Goal: Transaction & Acquisition: Book appointment/travel/reservation

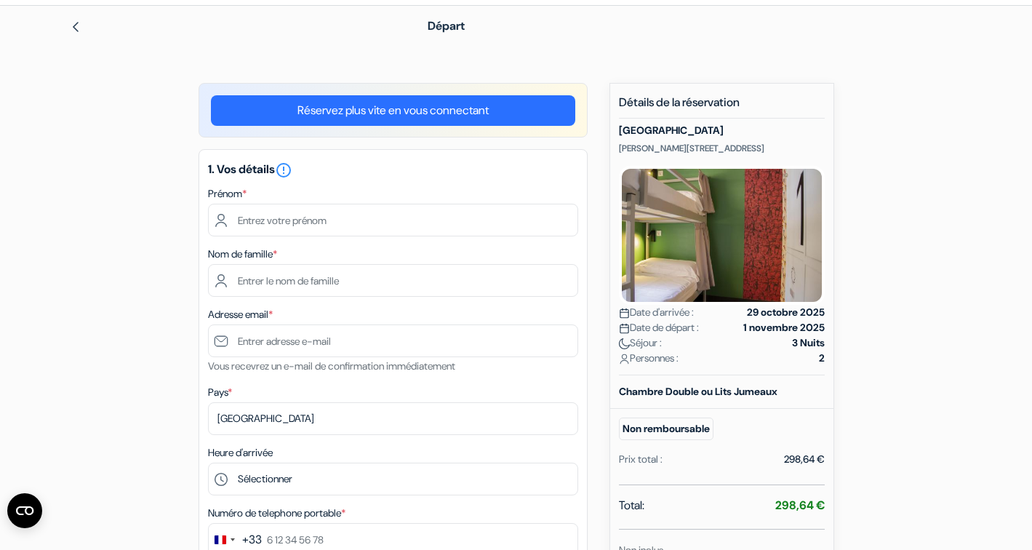
scroll to position [49, 0]
drag, startPoint x: 756, startPoint y: 132, endPoint x: 620, endPoint y: 133, distance: 136.0
click at [620, 133] on h5 "[GEOGRAPHIC_DATA]" at bounding box center [722, 131] width 206 height 12
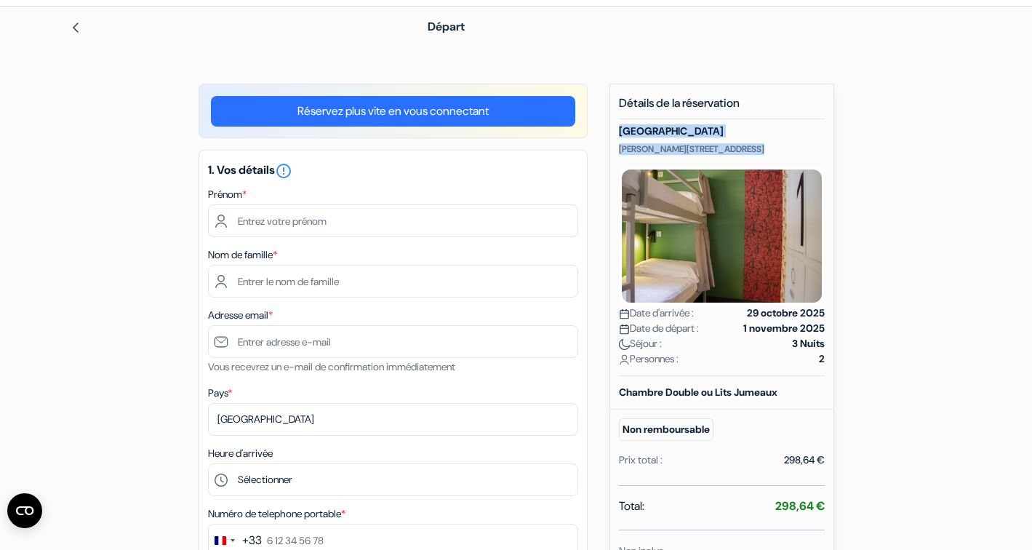
drag, startPoint x: 620, startPoint y: 133, endPoint x: 767, endPoint y: 151, distance: 147.2
click at [767, 151] on div "Auberge Room00 Valencia Samaniego 18, Valence, Espagne Date d'arrivée : 29 octo…" at bounding box center [722, 250] width 206 height 251
click at [788, 151] on p "Samaniego 18, Valence, Espagne" at bounding box center [722, 149] width 206 height 12
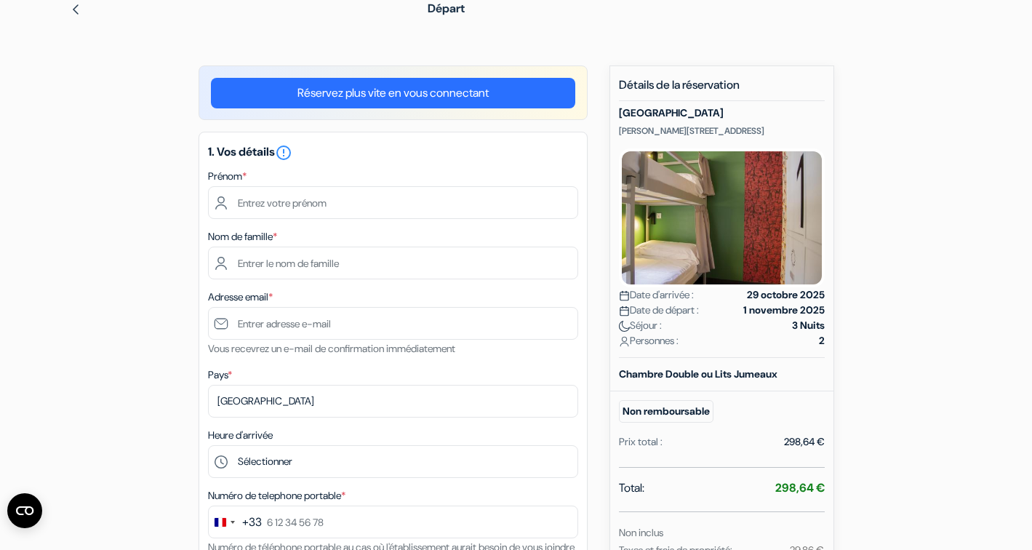
scroll to position [0, 0]
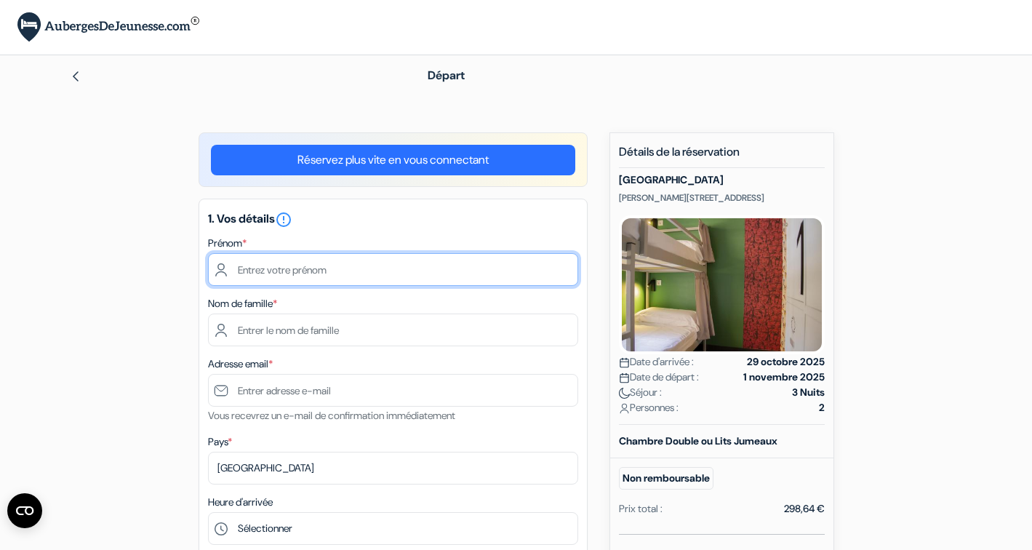
click at [319, 276] on input "text" at bounding box center [393, 269] width 370 height 33
type input "sidonie"
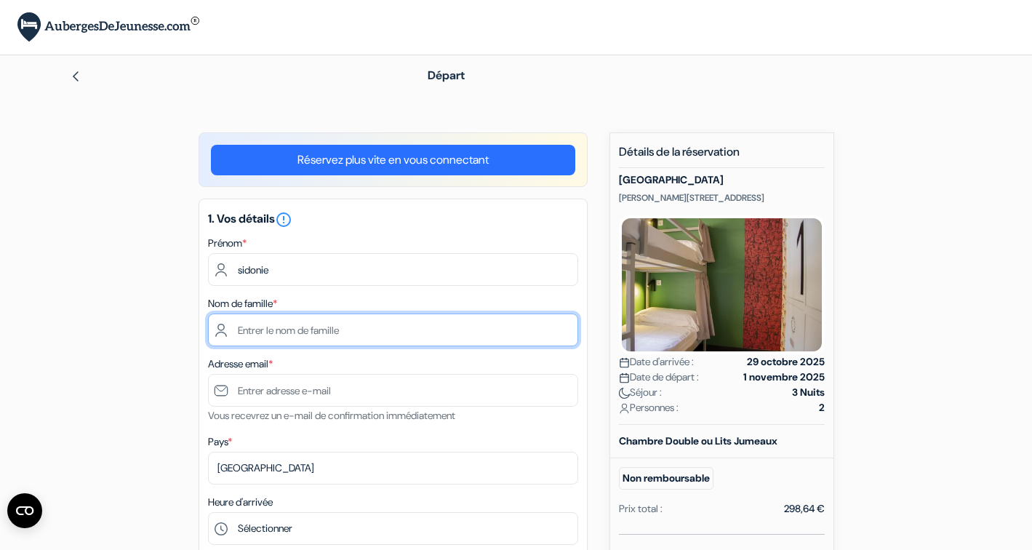
click at [283, 337] on input "text" at bounding box center [393, 329] width 370 height 33
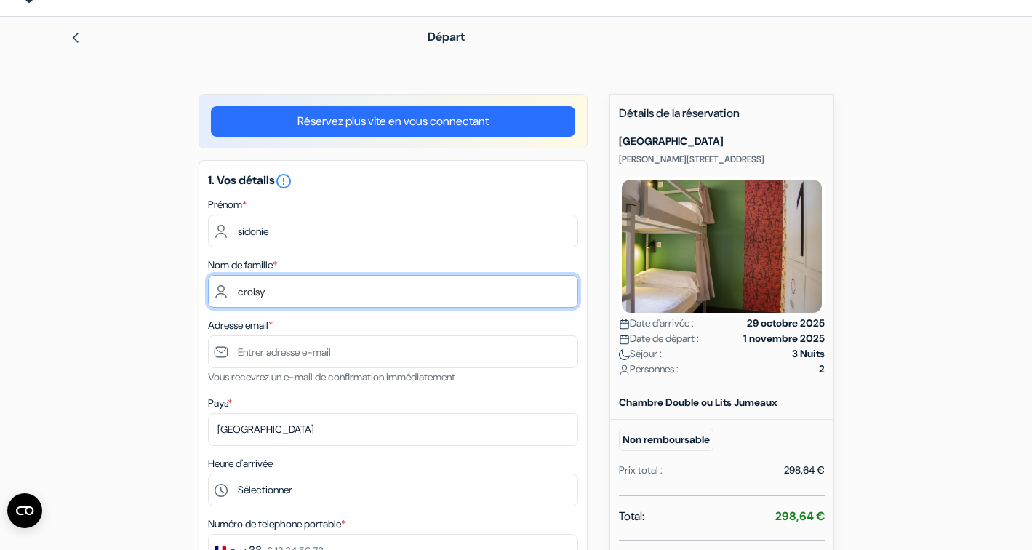
scroll to position [44, 0]
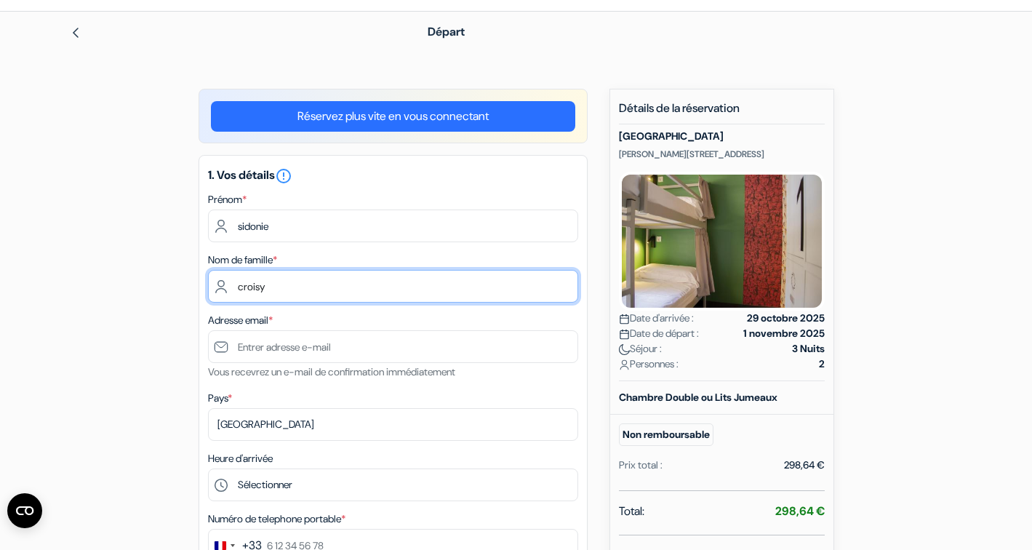
type input "croisy"
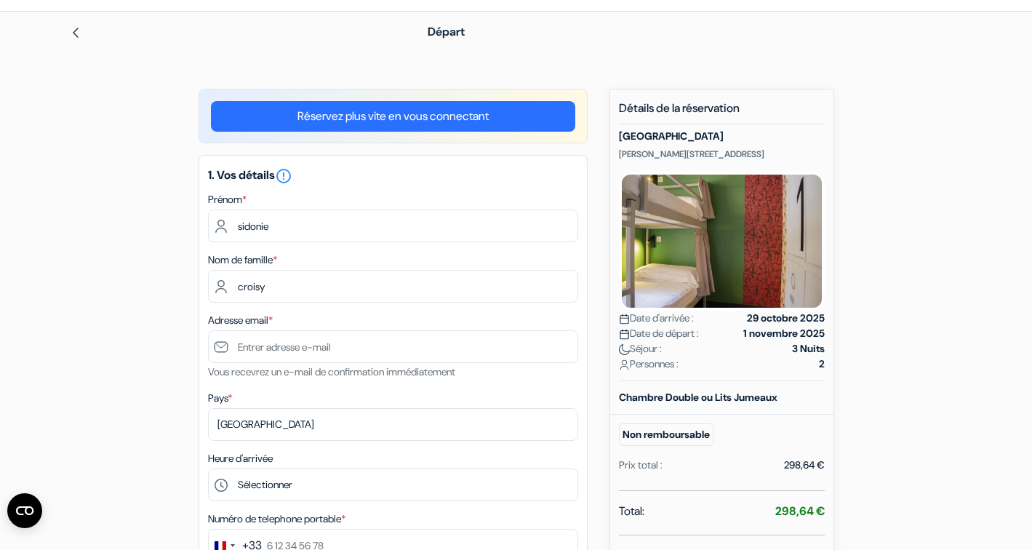
click at [308, 369] on small "Vous recevrez un e-mail de confirmation immédiatement" at bounding box center [331, 371] width 247 height 13
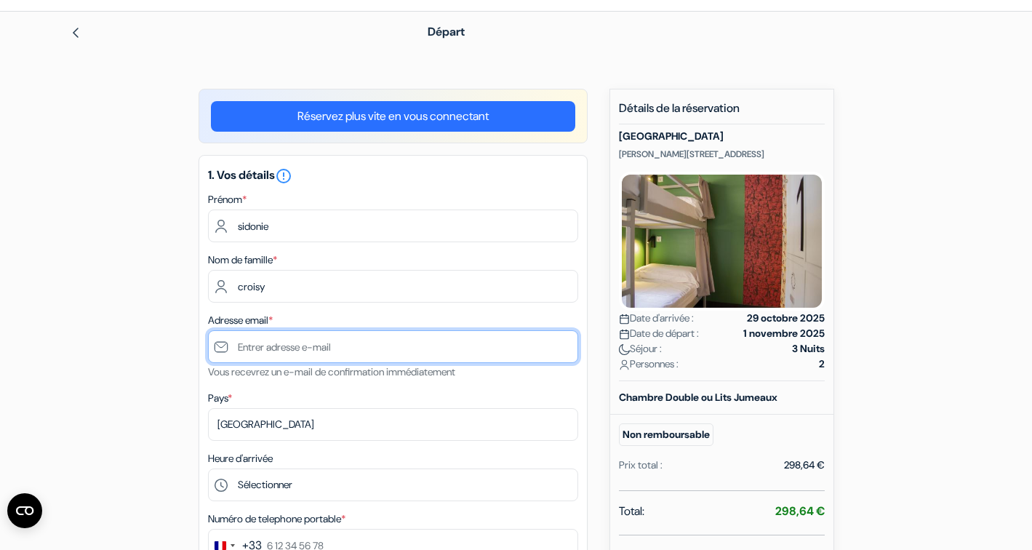
click at [305, 361] on input "text" at bounding box center [393, 346] width 370 height 33
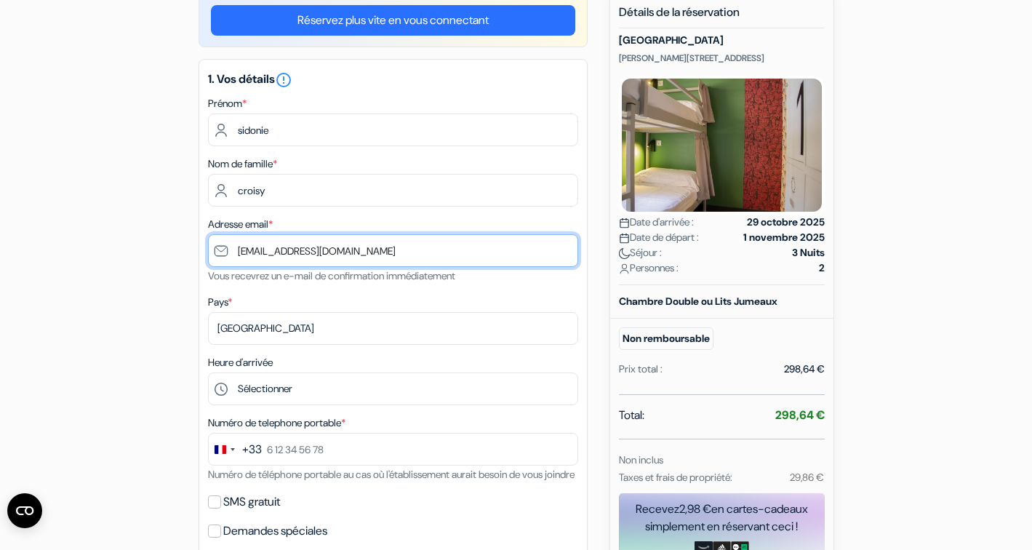
type input "[EMAIL_ADDRESS][DOMAIN_NAME]"
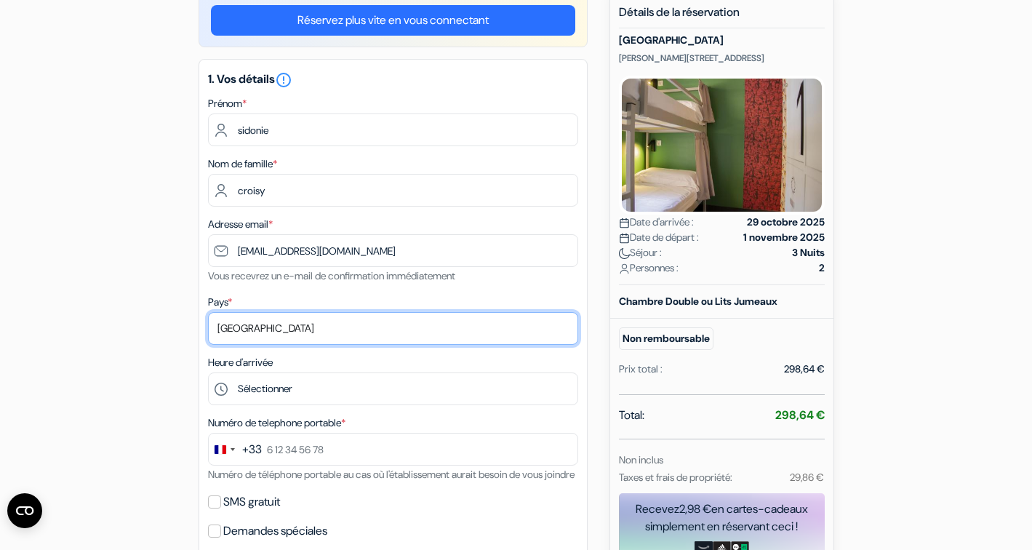
click at [272, 327] on select "Selectionner le pays Abkhazie Afghanistan Afrique du Sud Albanie Algérie Allema…" at bounding box center [393, 328] width 370 height 33
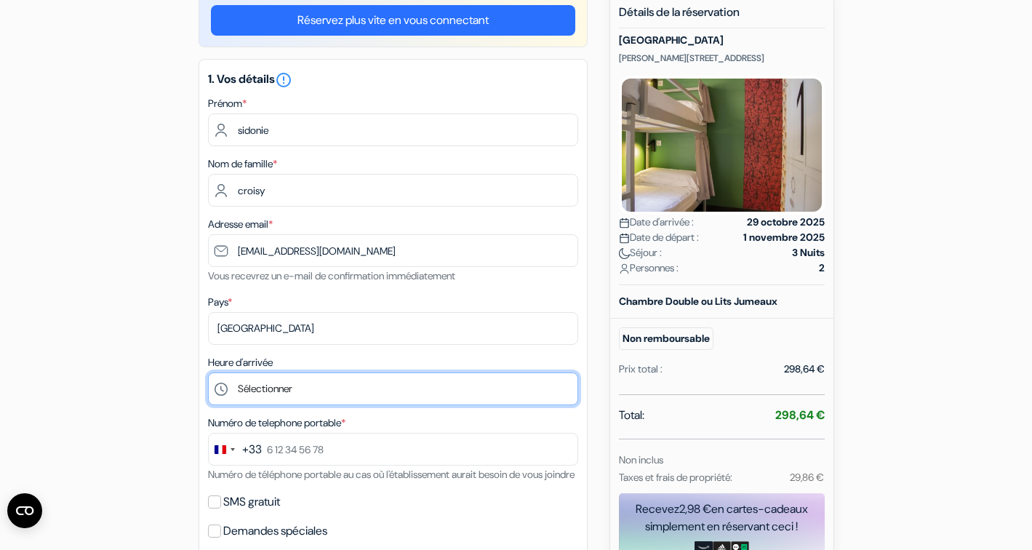
click at [312, 403] on select "Sélectionner 15:00 16:00 17:00 18:00 19:00 20:00 21:00 22:00 23:00 0:00" at bounding box center [393, 388] width 370 height 33
select select "15"
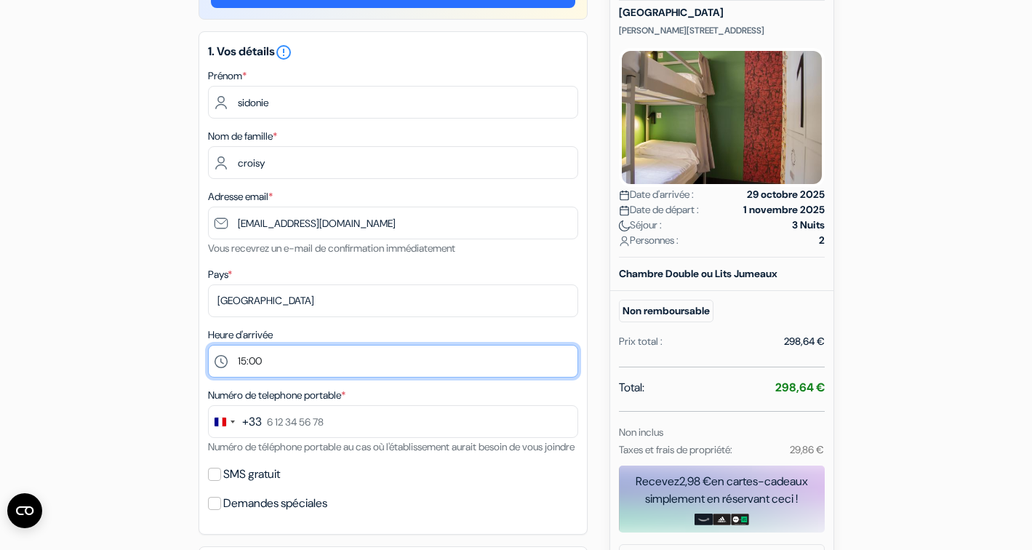
scroll to position [169, 0]
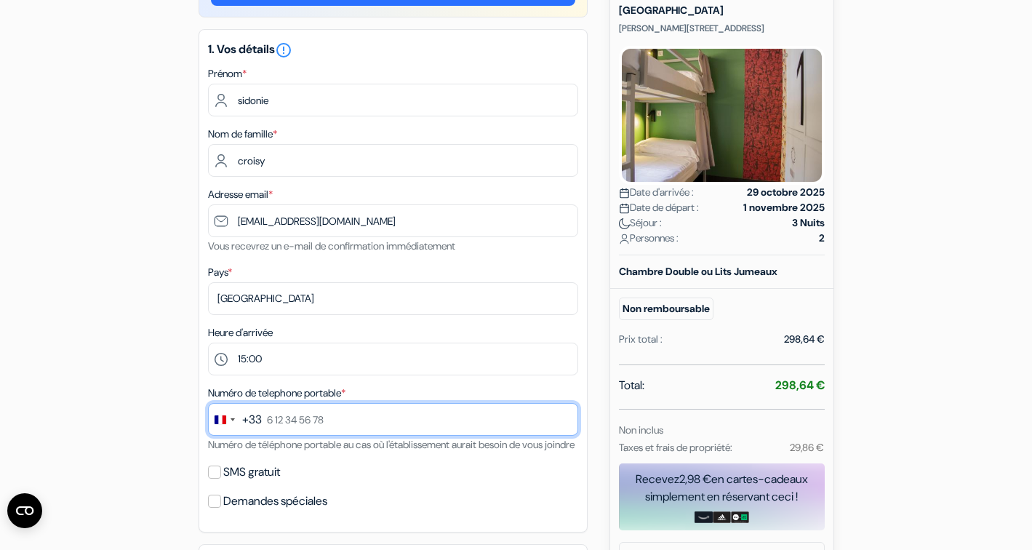
click at [293, 430] on input "text" at bounding box center [393, 419] width 370 height 33
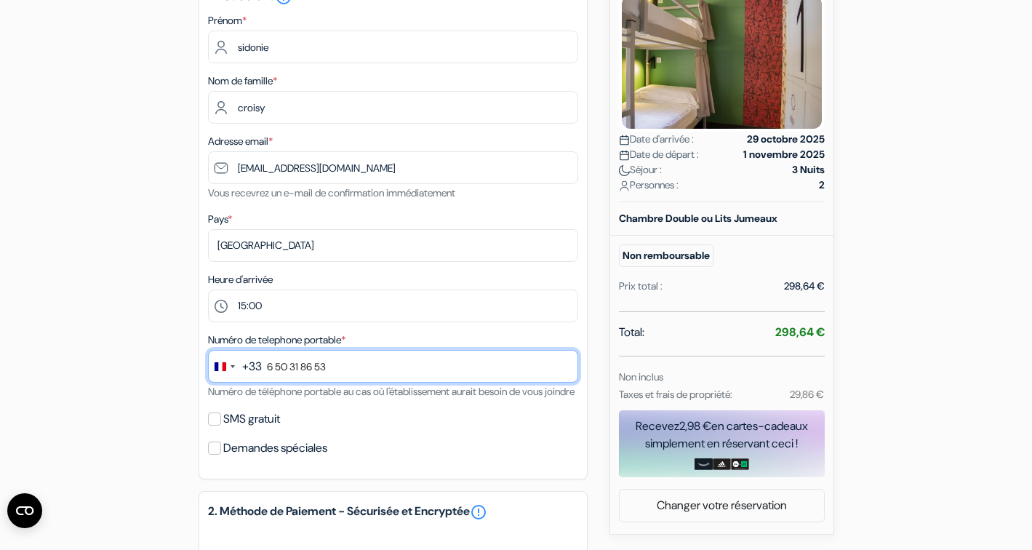
scroll to position [234, 0]
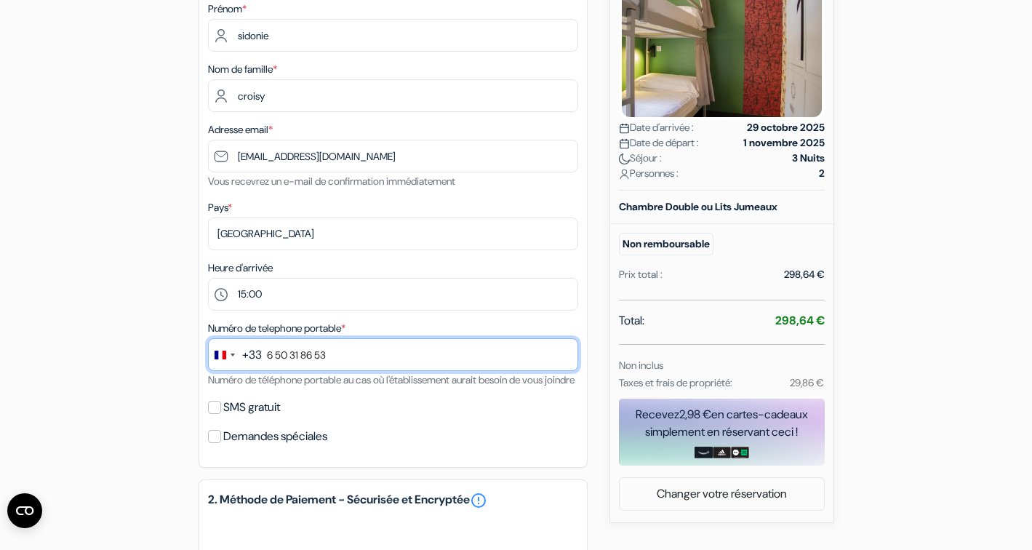
type input "6 50 31 86 53"
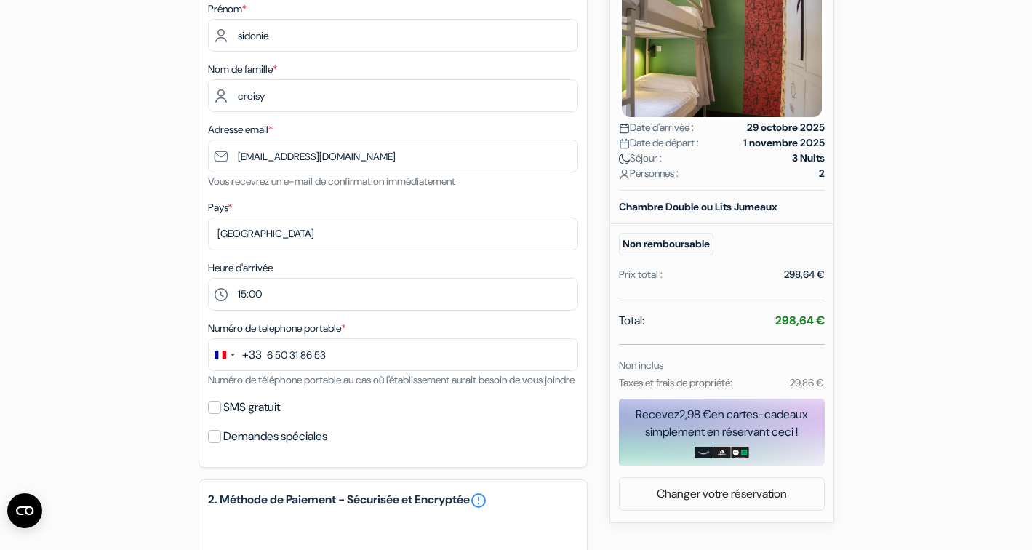
click at [183, 387] on div "add_box Auberge Room00 Valencia Samaniego 18, Valence, Espagne Détails de l'éta…" at bounding box center [516, 425] width 960 height 1055
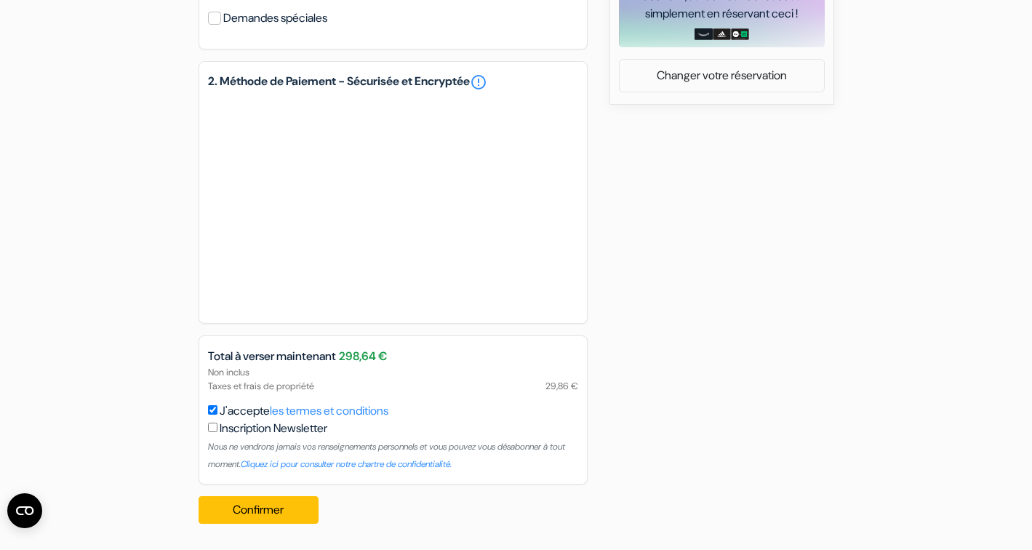
scroll to position [670, 0]
click at [604, 281] on div "add_box Auberge Room00 Valencia Samaniego 18, Valence, Espagne Détails de l'éta…" at bounding box center [516, 7] width 960 height 1055
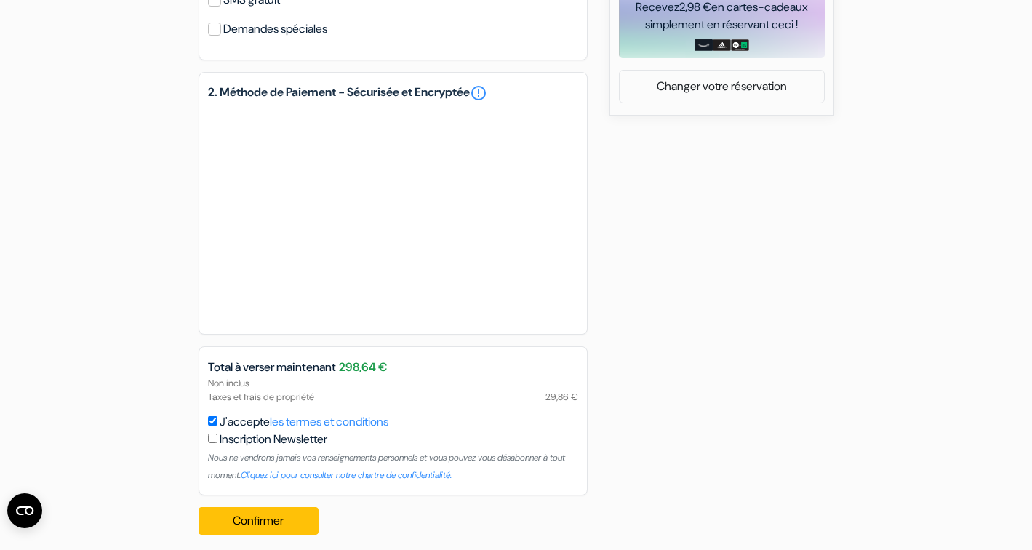
scroll to position [660, 0]
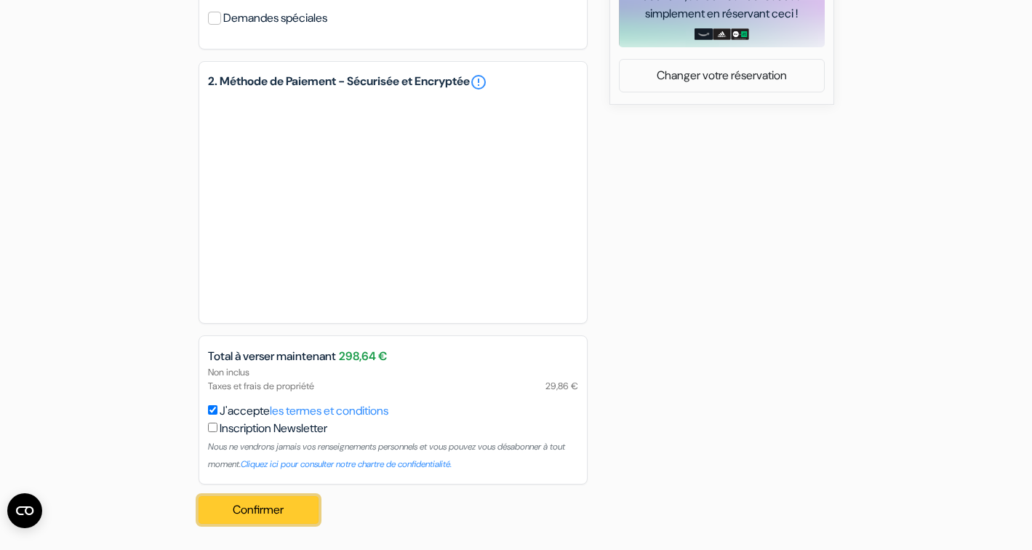
click at [268, 517] on button "Confirmer Loading..." at bounding box center [259, 510] width 121 height 28
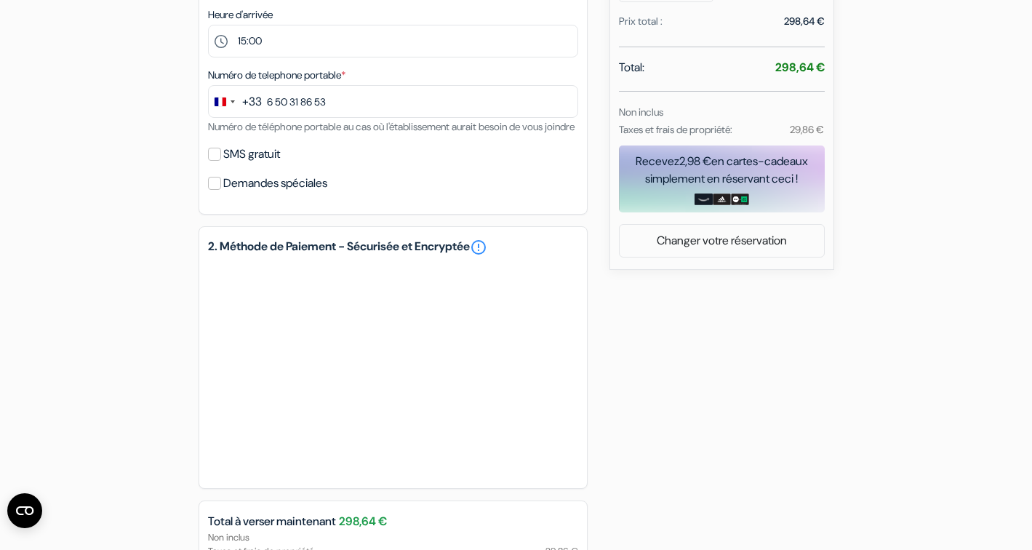
scroll to position [670, 0]
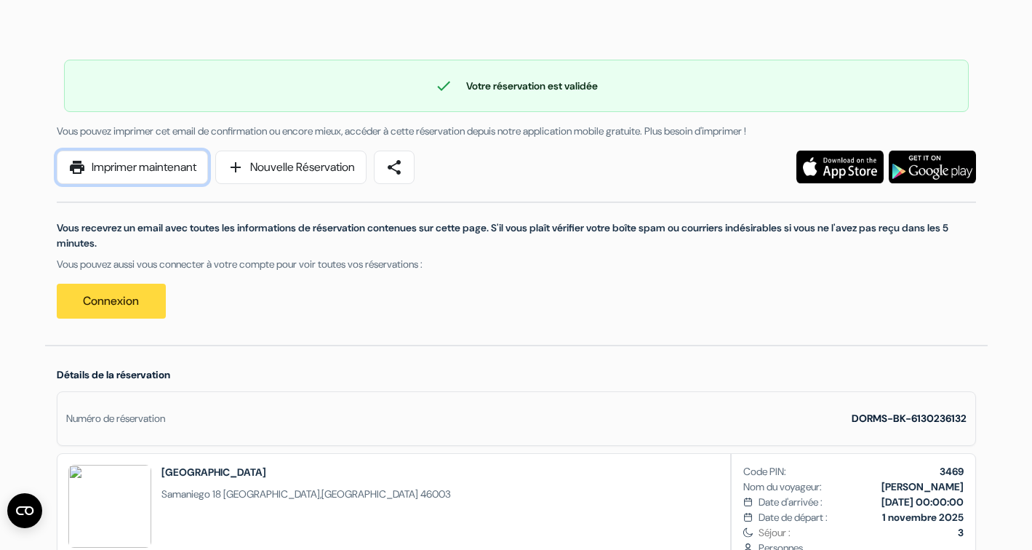
click at [174, 172] on link "print Imprimer maintenant" at bounding box center [132, 167] width 151 height 33
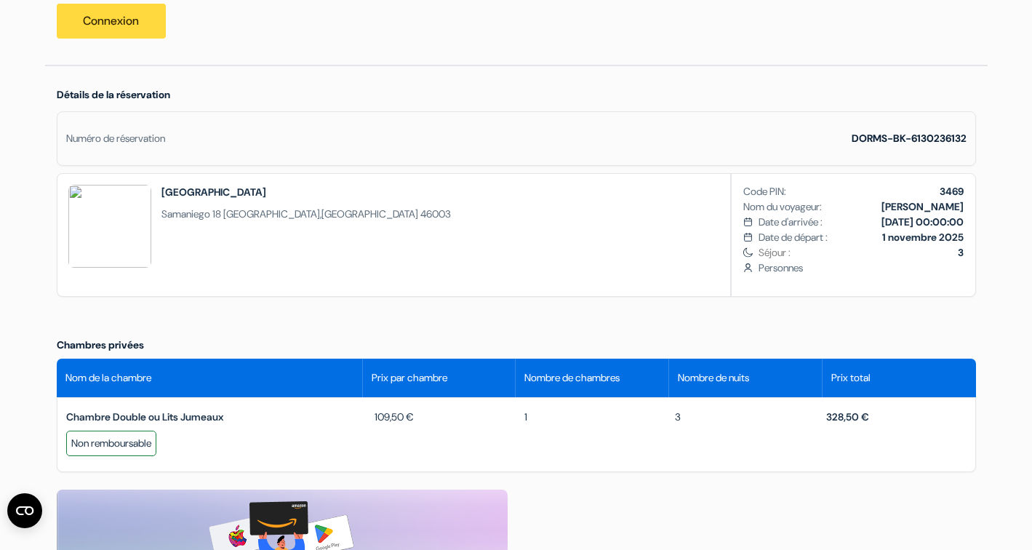
scroll to position [302, 0]
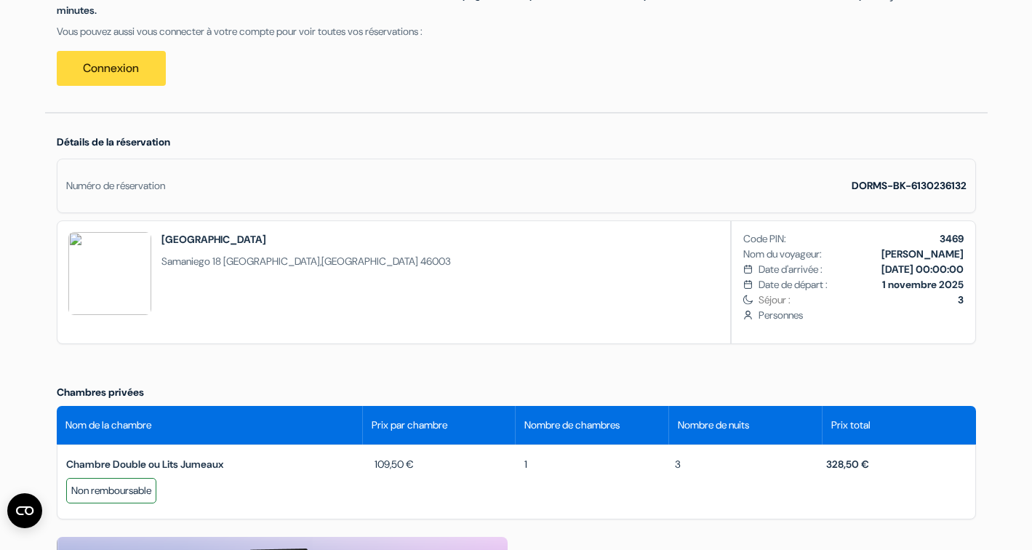
click at [533, 350] on div "Détails de la réservation Numéro de réservation DORMS-BK-6130236132 [GEOGRAPHIC…" at bounding box center [516, 243] width 943 height 260
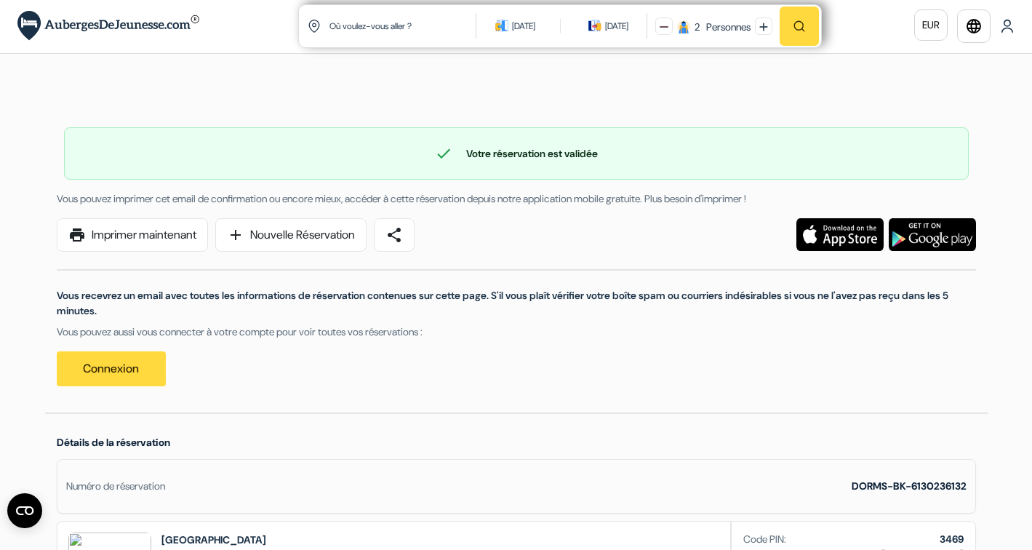
scroll to position [1, 0]
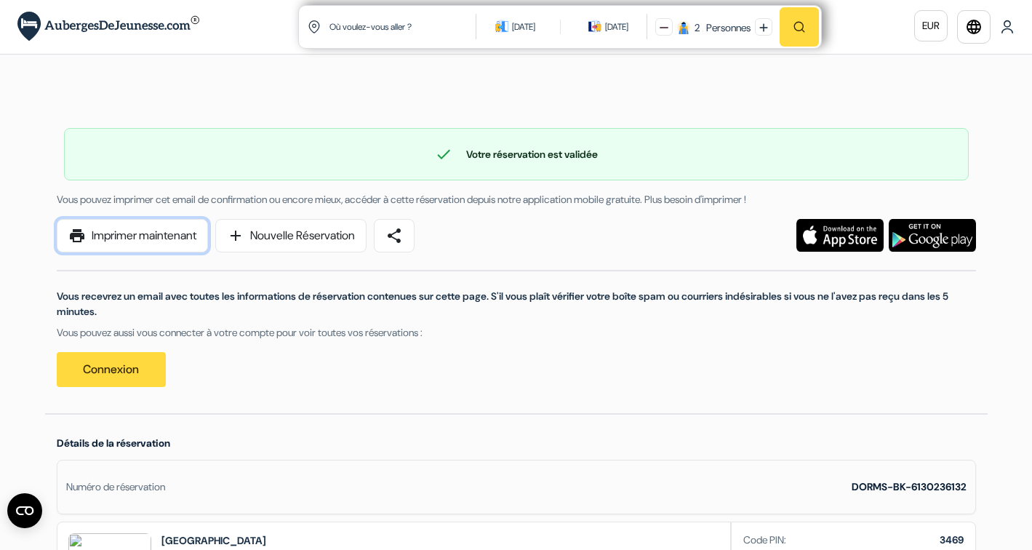
click at [190, 233] on link "print Imprimer maintenant" at bounding box center [132, 235] width 151 height 33
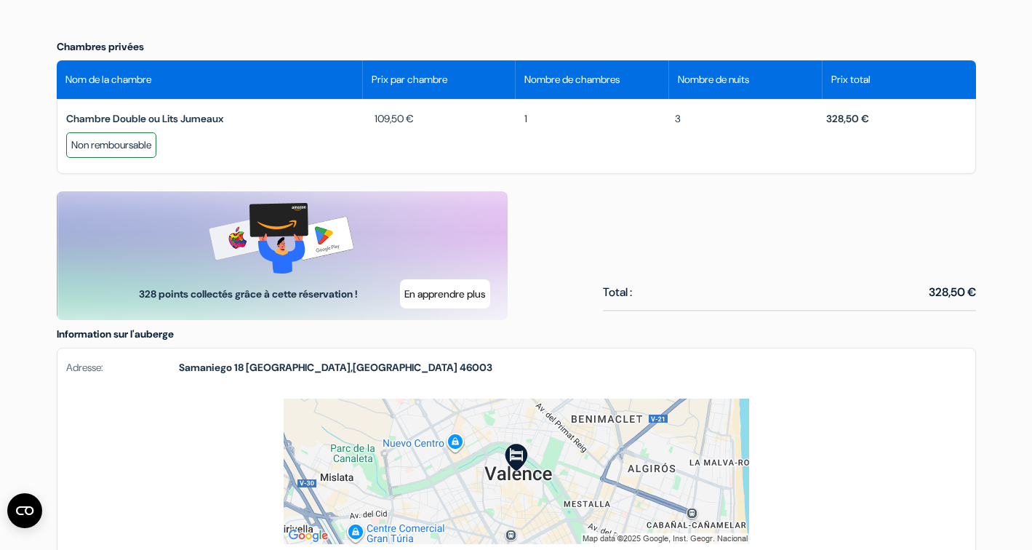
scroll to position [243, 0]
